Goal: Information Seeking & Learning: Learn about a topic

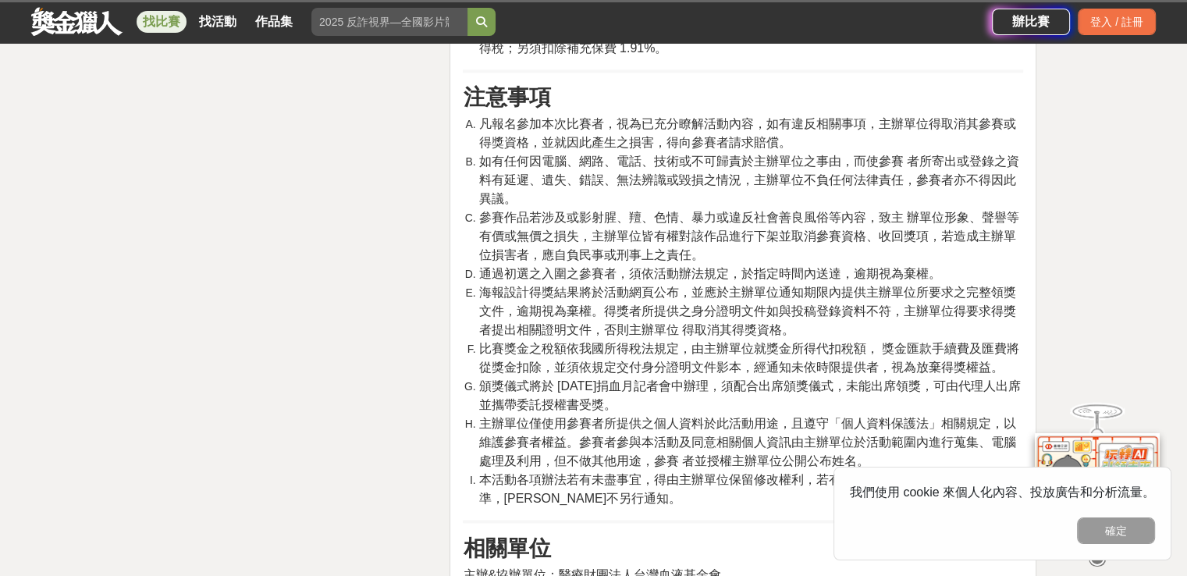
scroll to position [2574, 0]
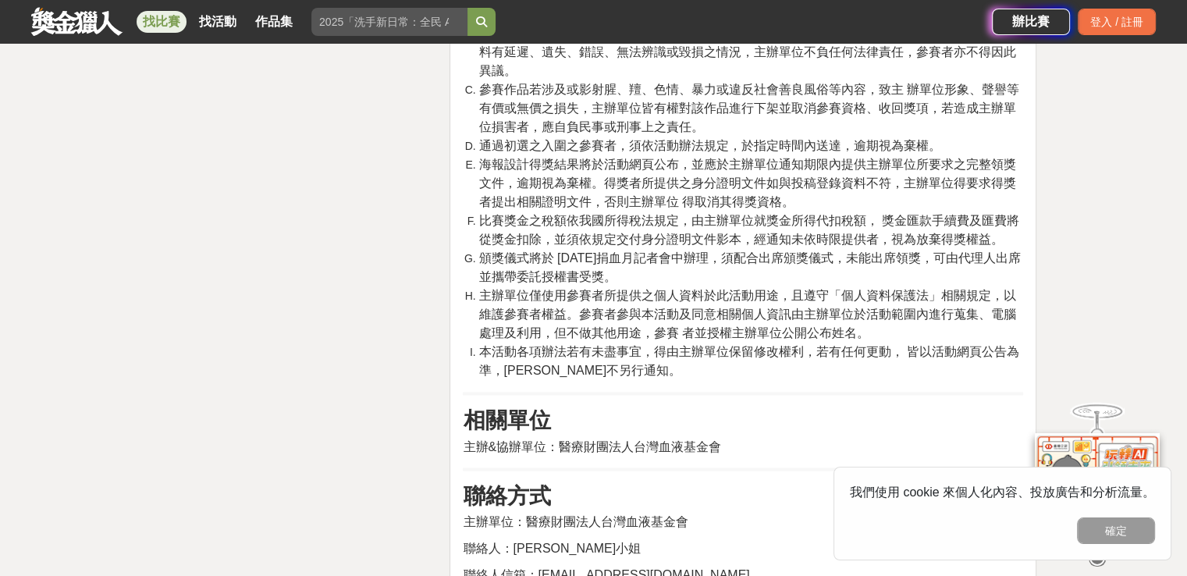
click at [152, 26] on link "找比賽" at bounding box center [162, 22] width 50 height 22
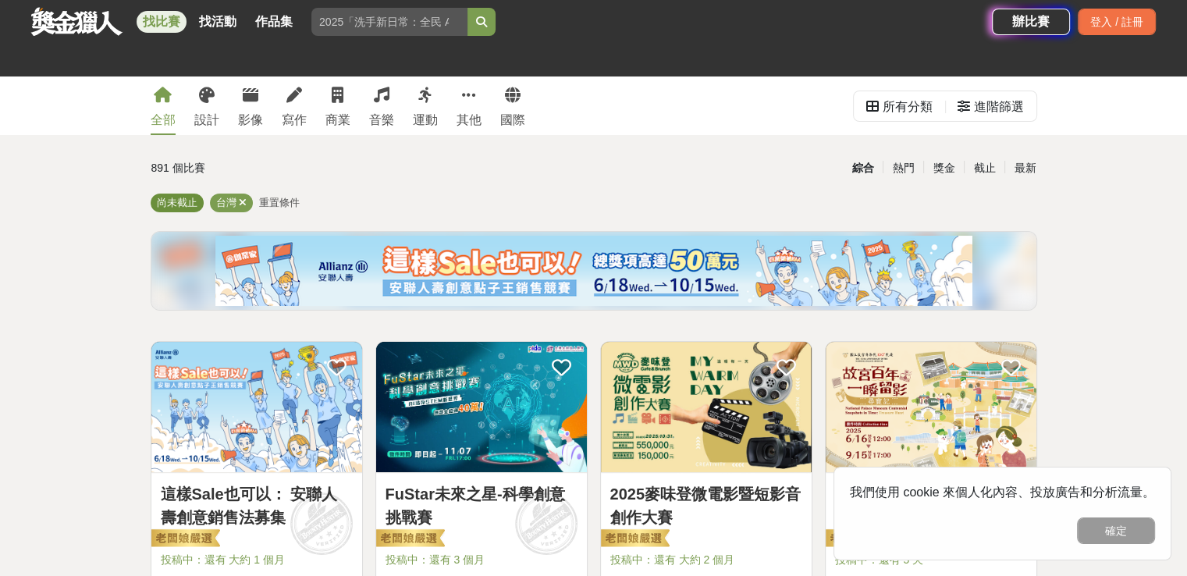
click at [178, 204] on span "尚未截止" at bounding box center [177, 203] width 41 height 12
click at [294, 200] on span "重置條件" at bounding box center [279, 203] width 41 height 12
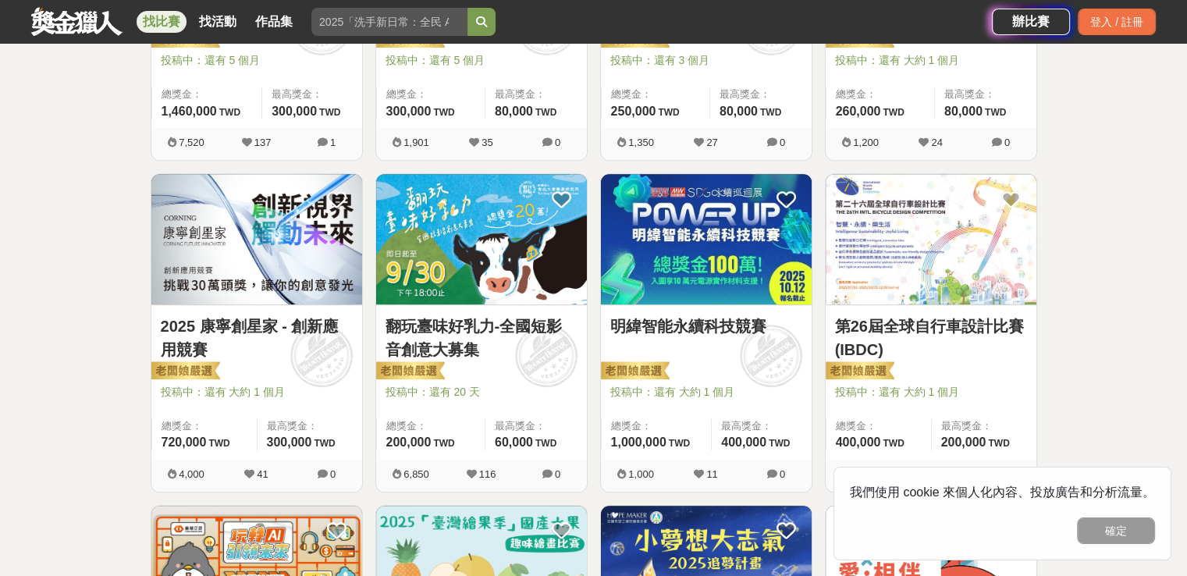
scroll to position [1014, 0]
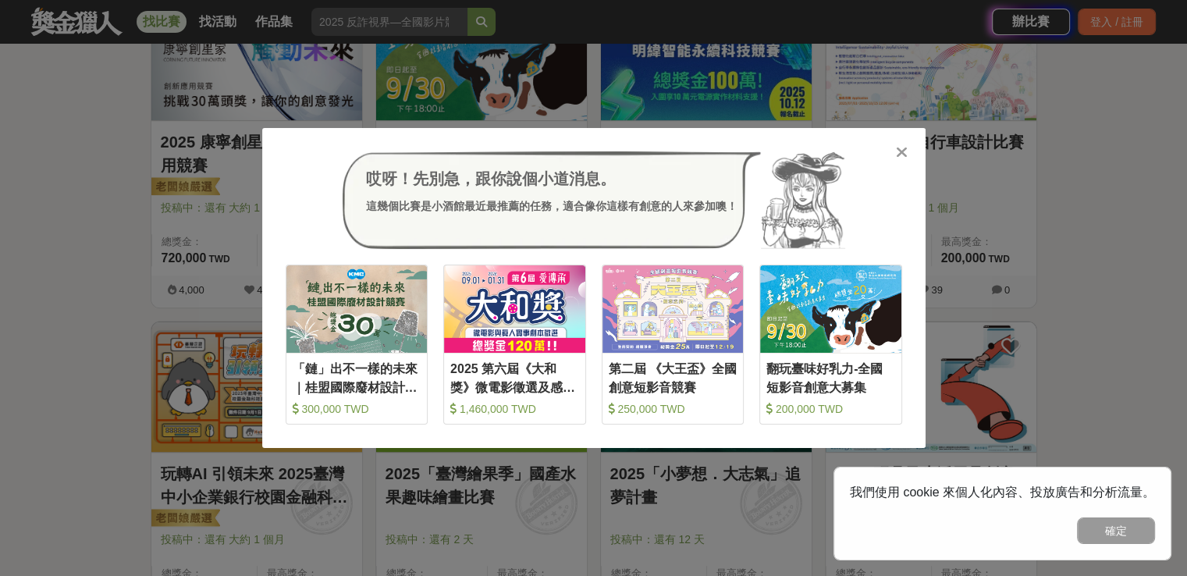
click at [906, 151] on icon at bounding box center [902, 152] width 12 height 16
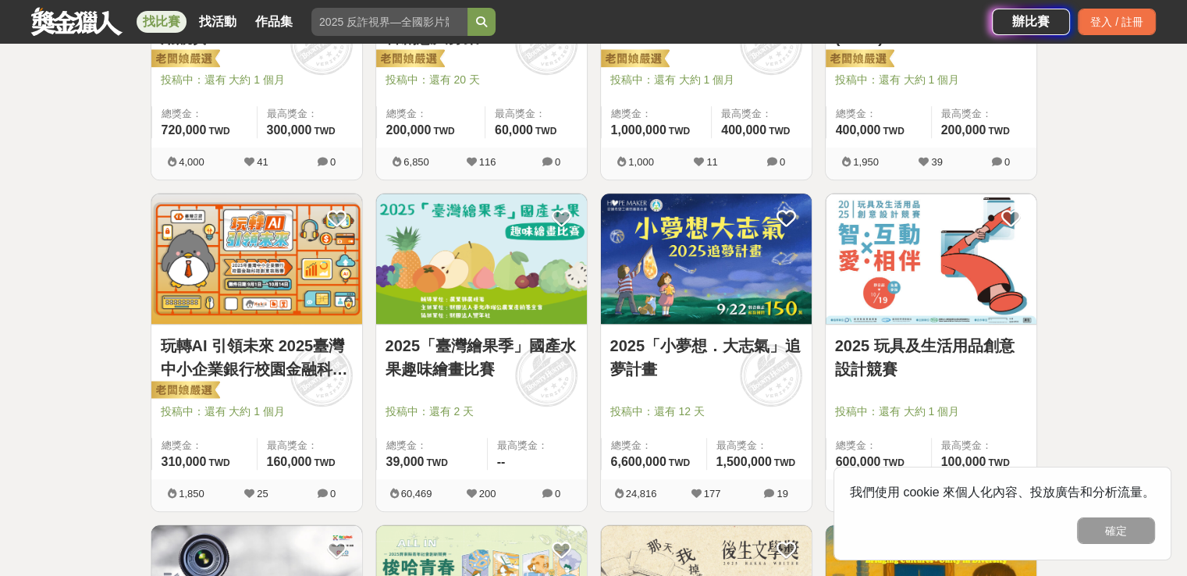
scroll to position [1170, 0]
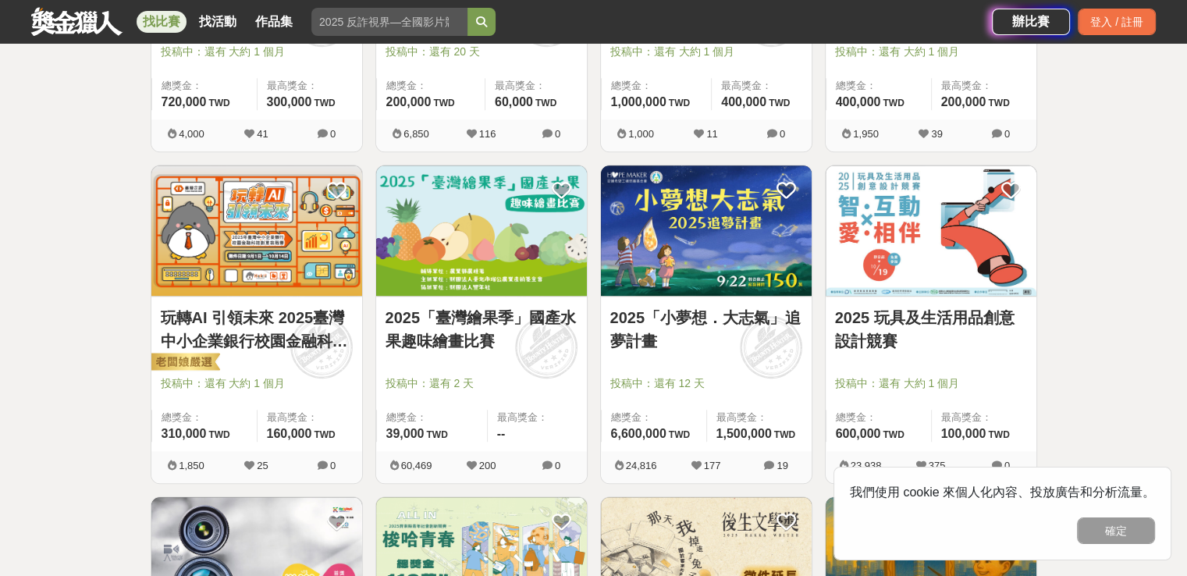
click at [513, 236] on img at bounding box center [481, 230] width 211 height 130
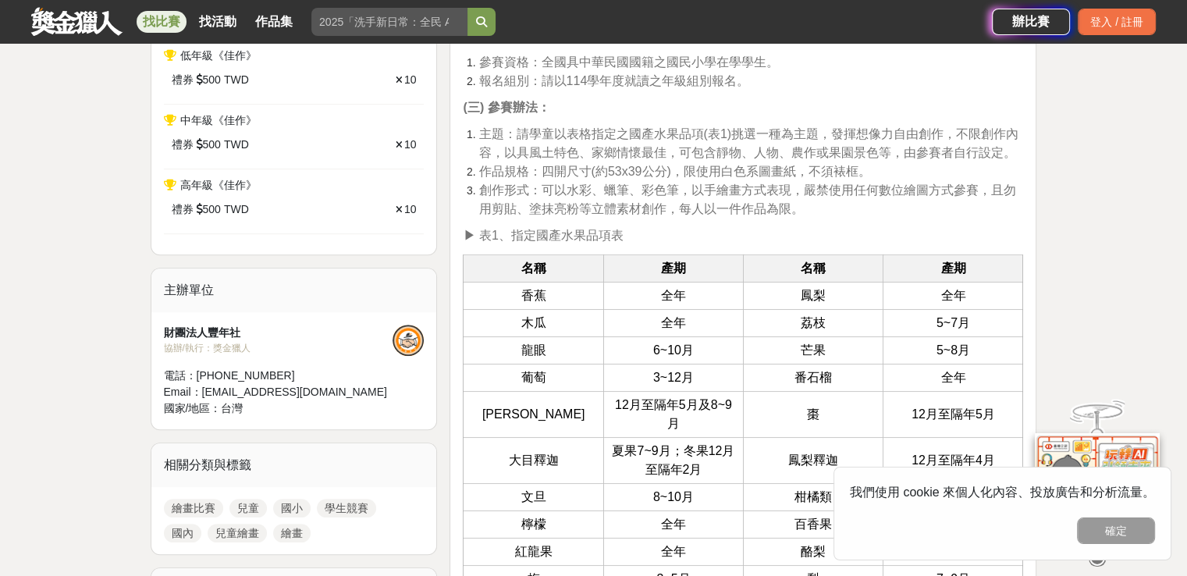
scroll to position [1014, 0]
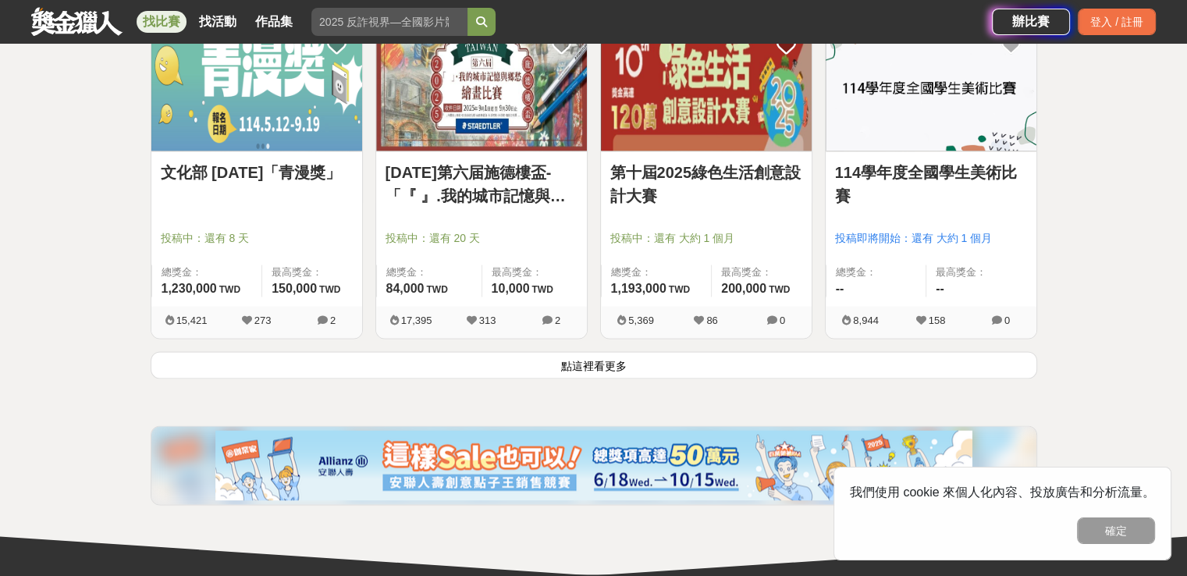
scroll to position [1950, 0]
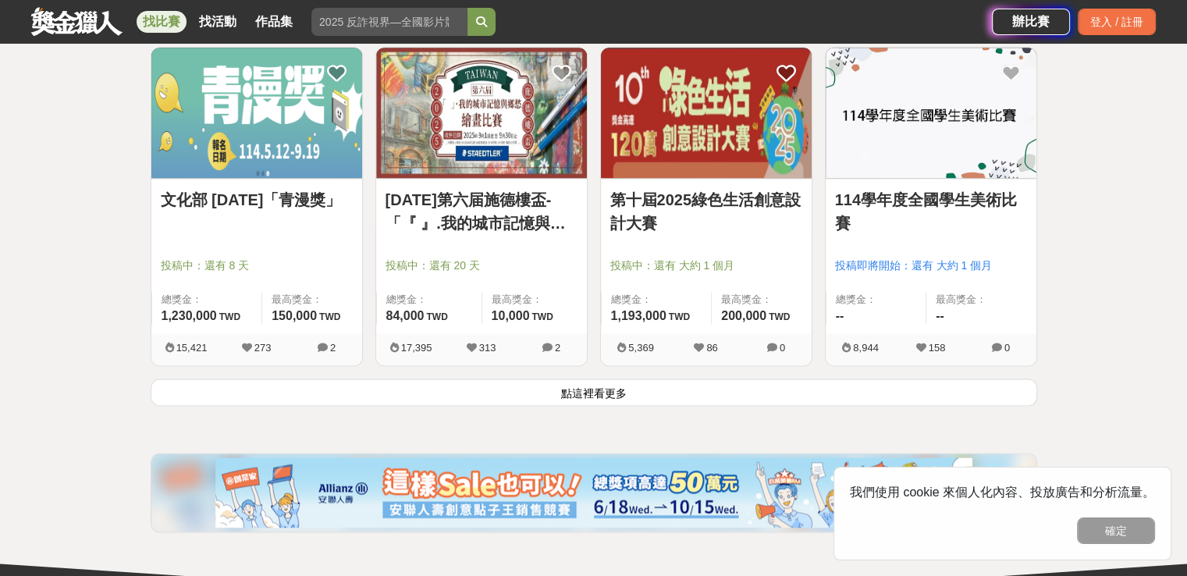
click at [549, 391] on button "點這裡看更多" at bounding box center [594, 391] width 886 height 27
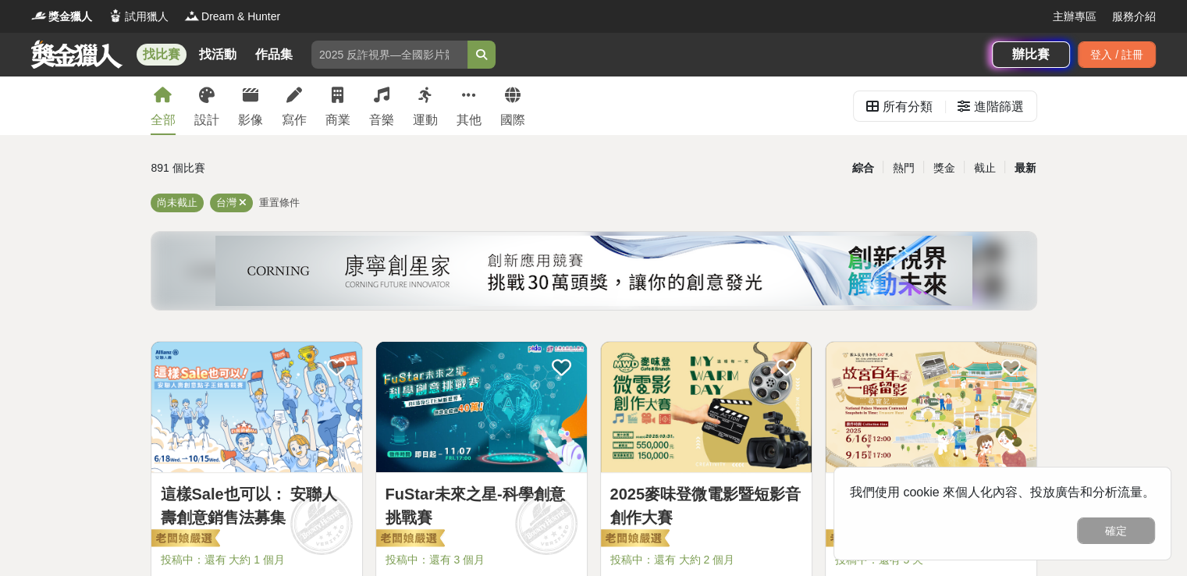
click at [1011, 159] on div "最新" at bounding box center [1024, 167] width 41 height 27
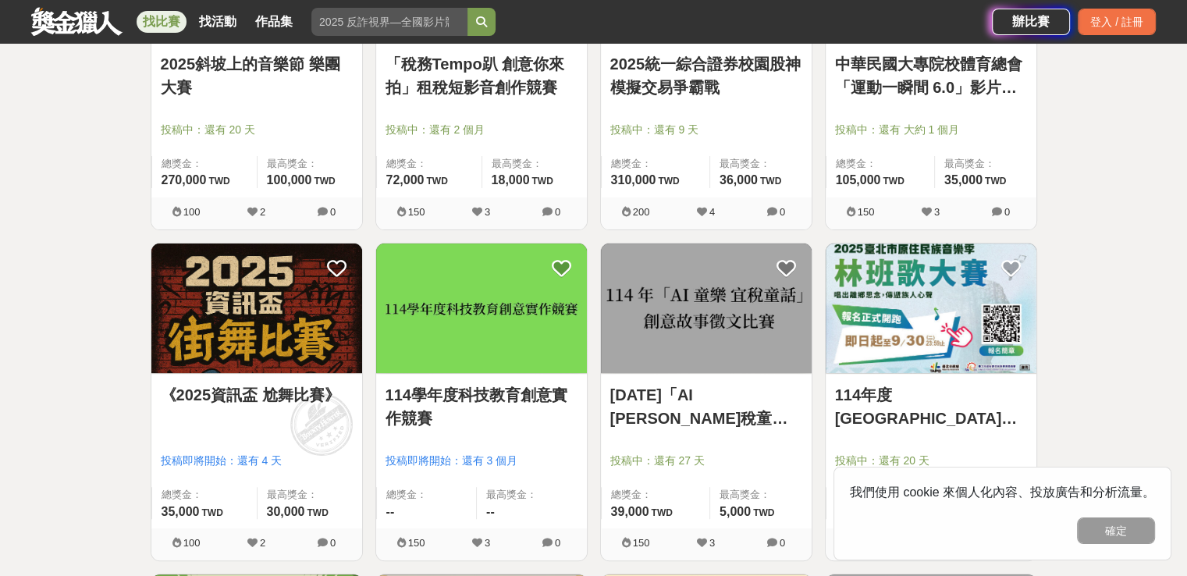
scroll to position [468, 0]
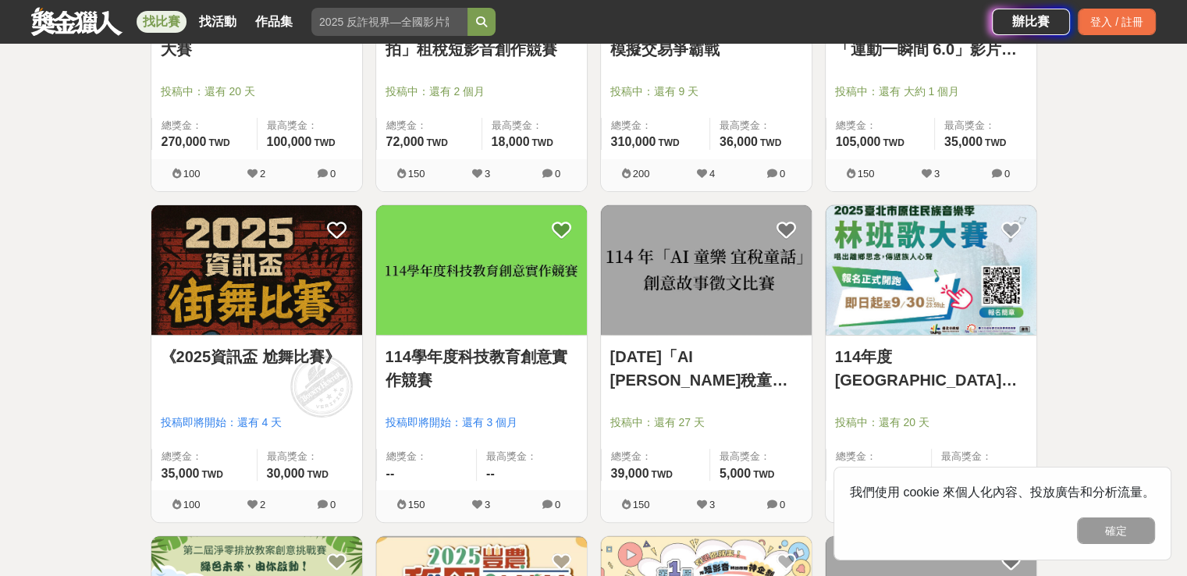
click at [672, 337] on div "[DATE]「AI [PERSON_NAME]稅童話」創意故事徵文比賽 投稿中：還有 27 天 總獎金： 39,000 39,000 TWD 最高獎金： 5,…" at bounding box center [706, 412] width 211 height 154
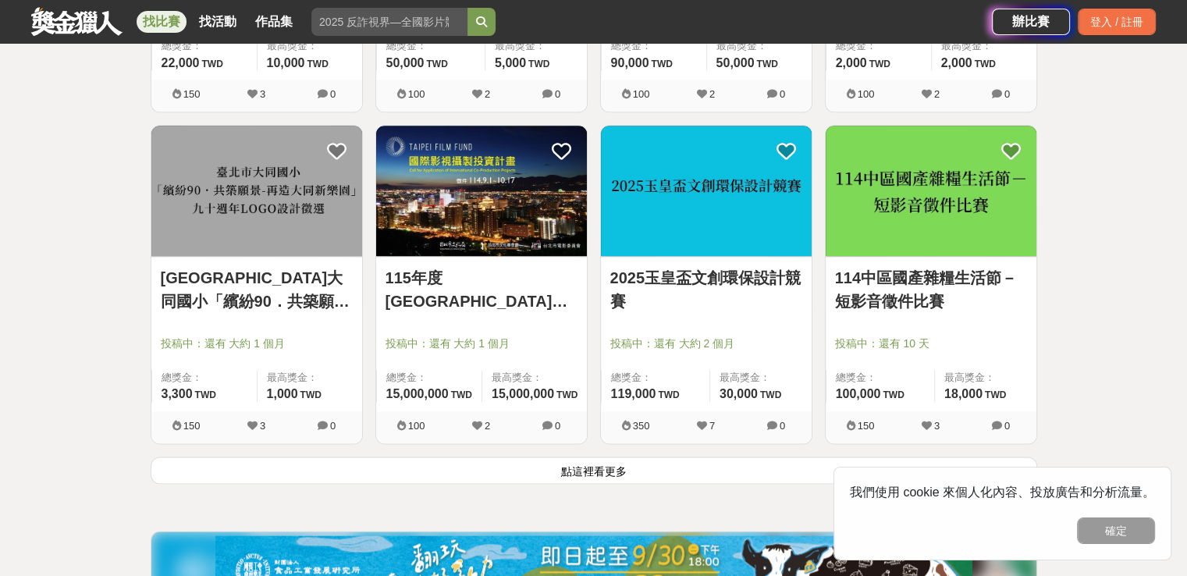
scroll to position [2028, 0]
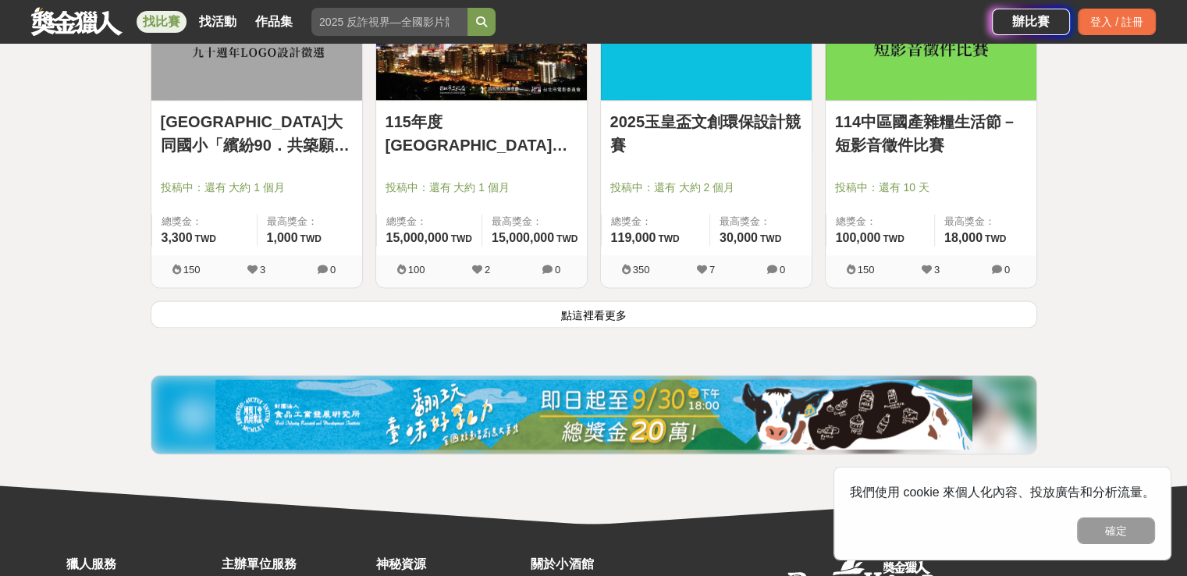
click at [585, 317] on button "點這裡看更多" at bounding box center [594, 313] width 886 height 27
